Goal: Check status: Check status

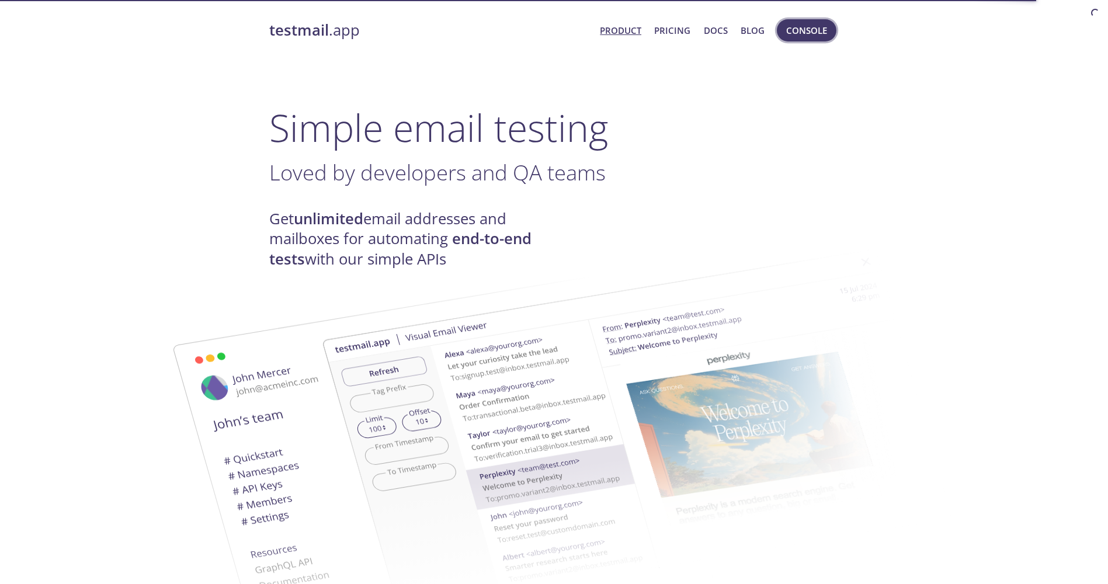
click at [797, 31] on span "Console" at bounding box center [806, 30] width 41 height 15
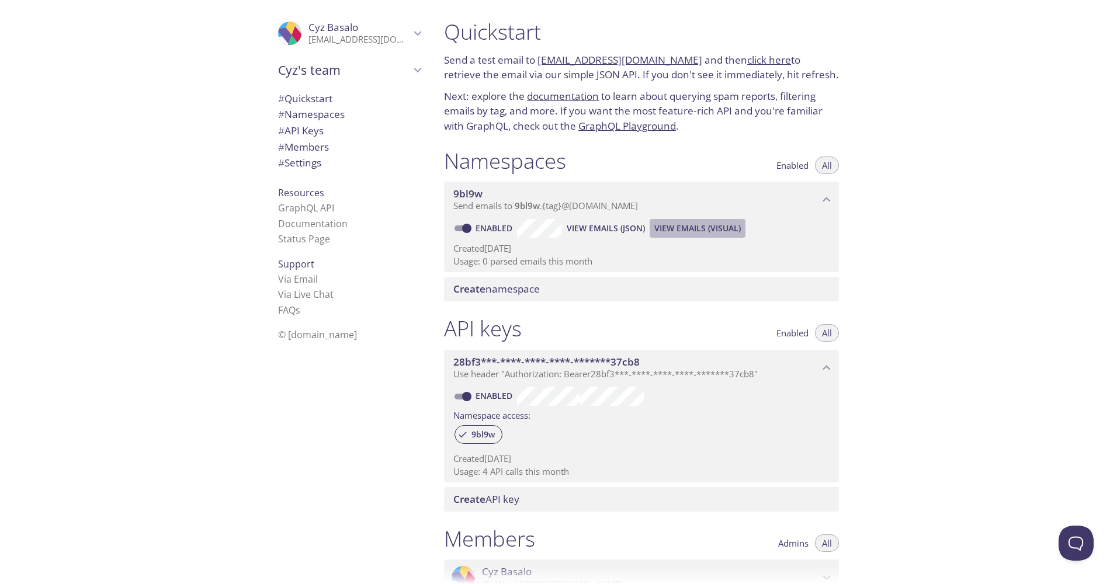
click at [692, 230] on span "View Emails (Visual)" at bounding box center [697, 228] width 86 height 14
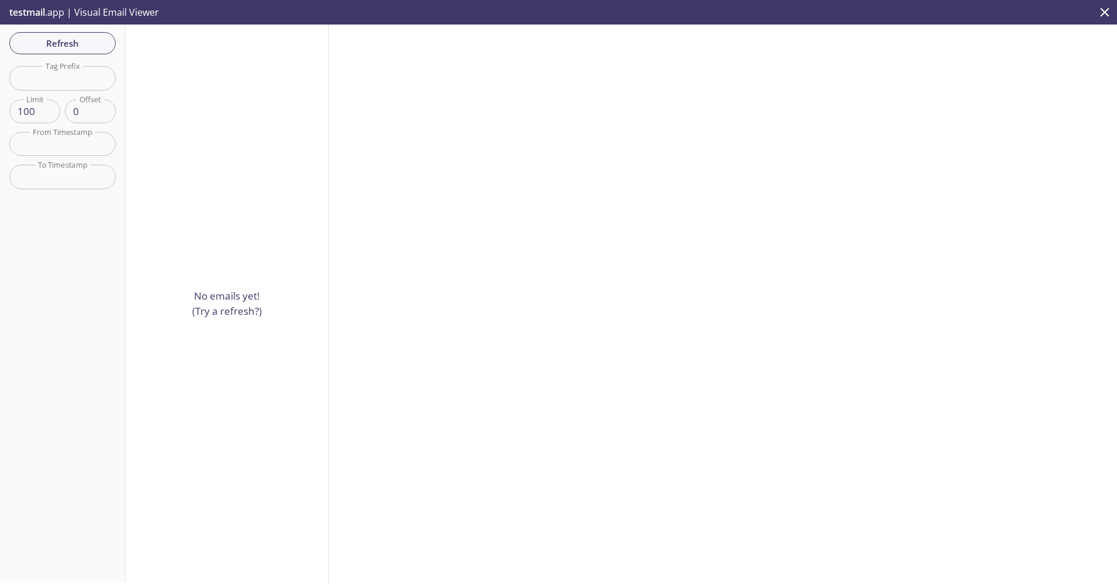
click at [65, 75] on input "text" at bounding box center [62, 78] width 106 height 24
click at [75, 38] on span "Refresh" at bounding box center [63, 43] width 88 height 15
click at [1098, 13] on icon "close" at bounding box center [1104, 12] width 15 height 15
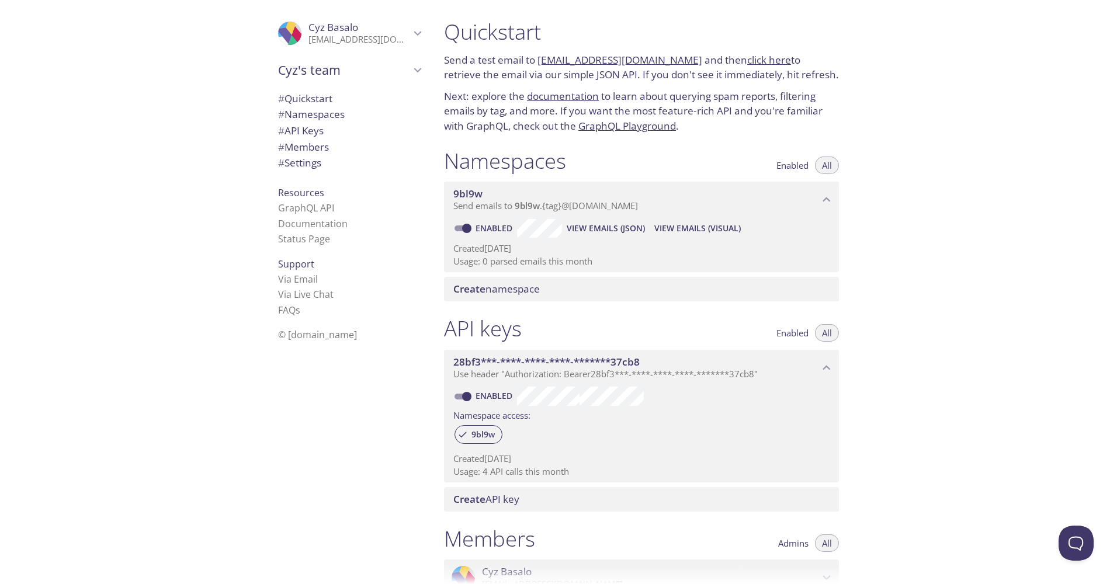
click at [730, 224] on span "View Emails (Visual)" at bounding box center [697, 228] width 86 height 14
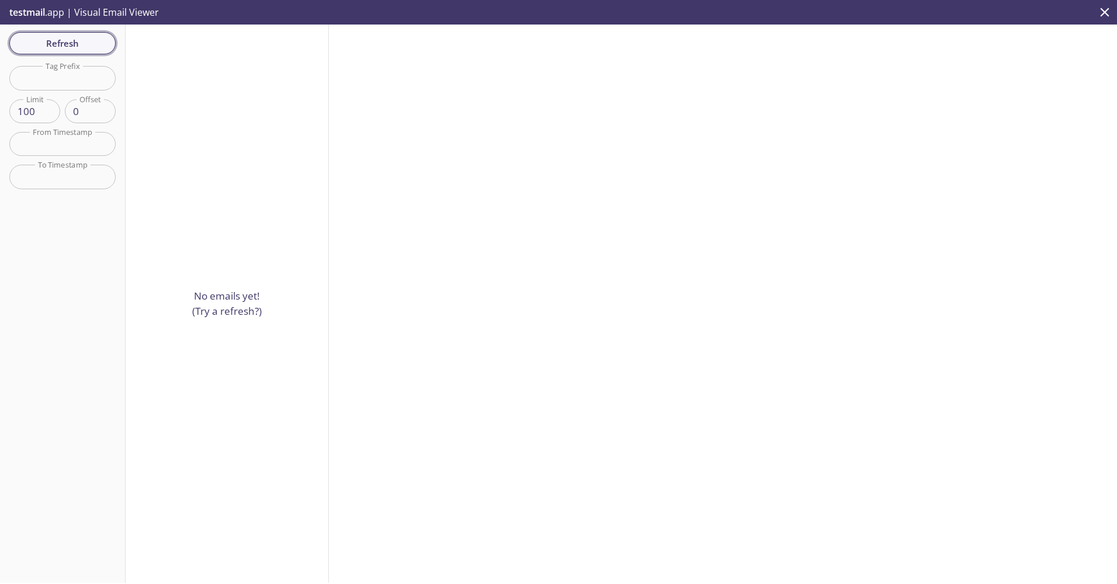
click at [99, 49] on span "Refresh" at bounding box center [63, 43] width 88 height 15
click at [99, 48] on span "Refresh" at bounding box center [63, 43] width 88 height 15
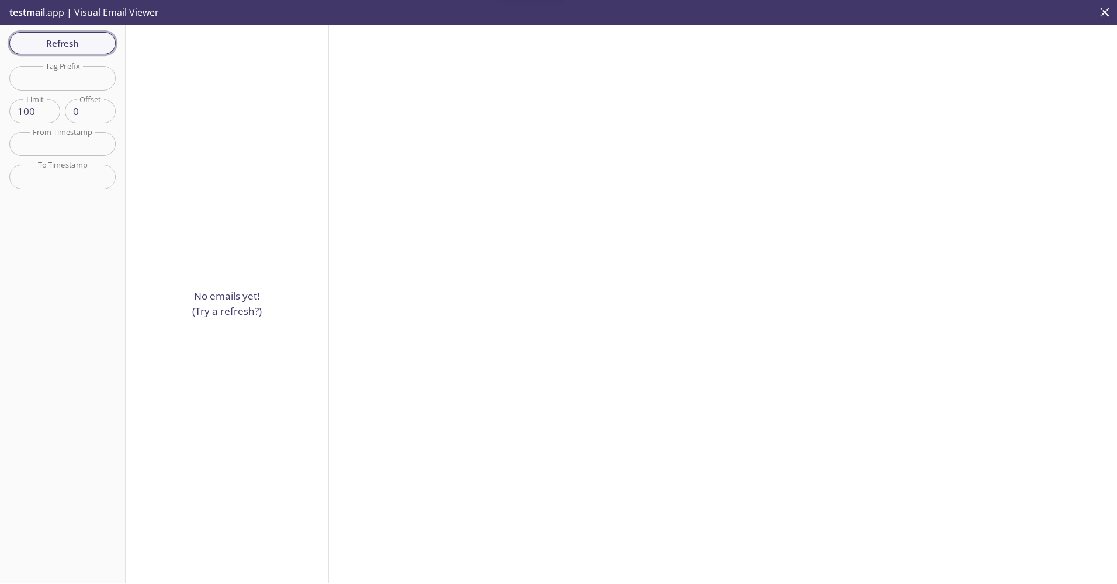
click at [99, 48] on span "Refresh" at bounding box center [63, 43] width 88 height 15
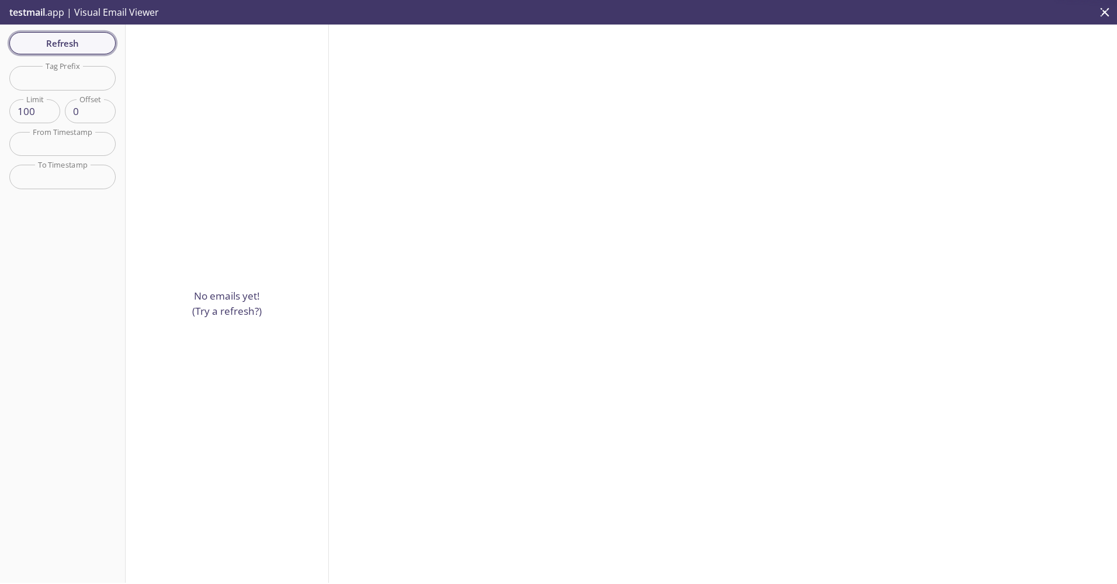
click at [99, 48] on span "Refresh" at bounding box center [63, 43] width 88 height 15
click at [100, 45] on span "Refresh" at bounding box center [63, 43] width 88 height 15
click at [89, 51] on span "Refresh" at bounding box center [63, 43] width 88 height 15
